Goal: Navigation & Orientation: Find specific page/section

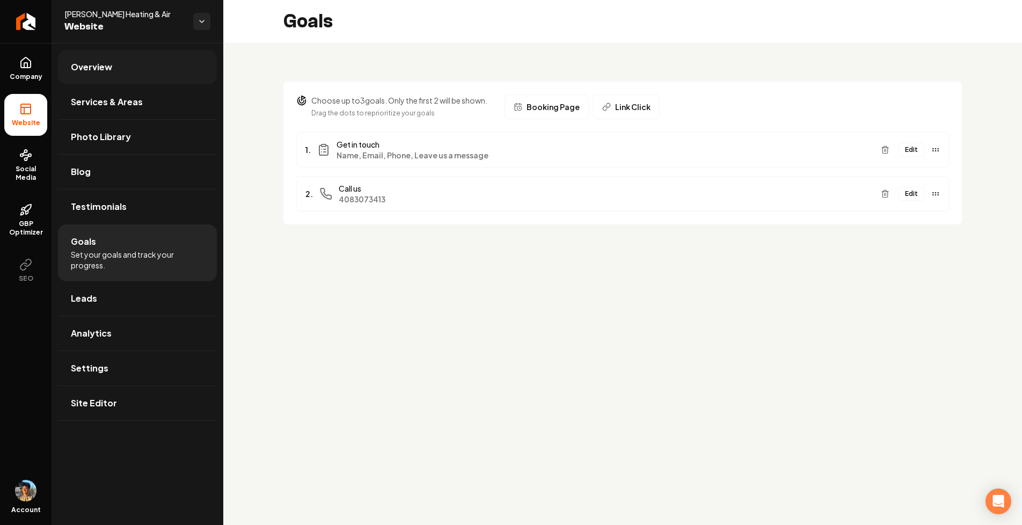
click at [135, 72] on link "Overview" at bounding box center [137, 67] width 159 height 34
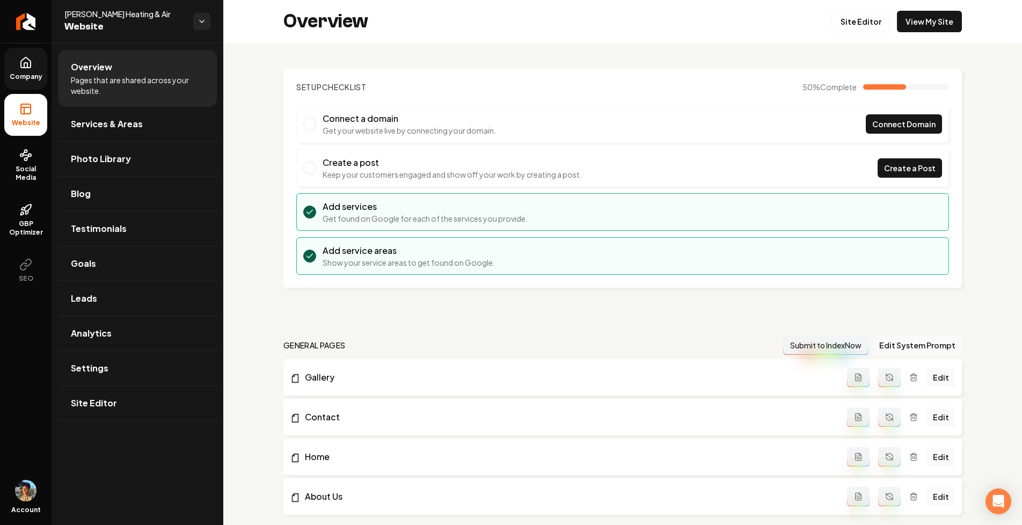
click at [25, 68] on icon at bounding box center [25, 62] width 13 height 13
